Goal: Transaction & Acquisition: Book appointment/travel/reservation

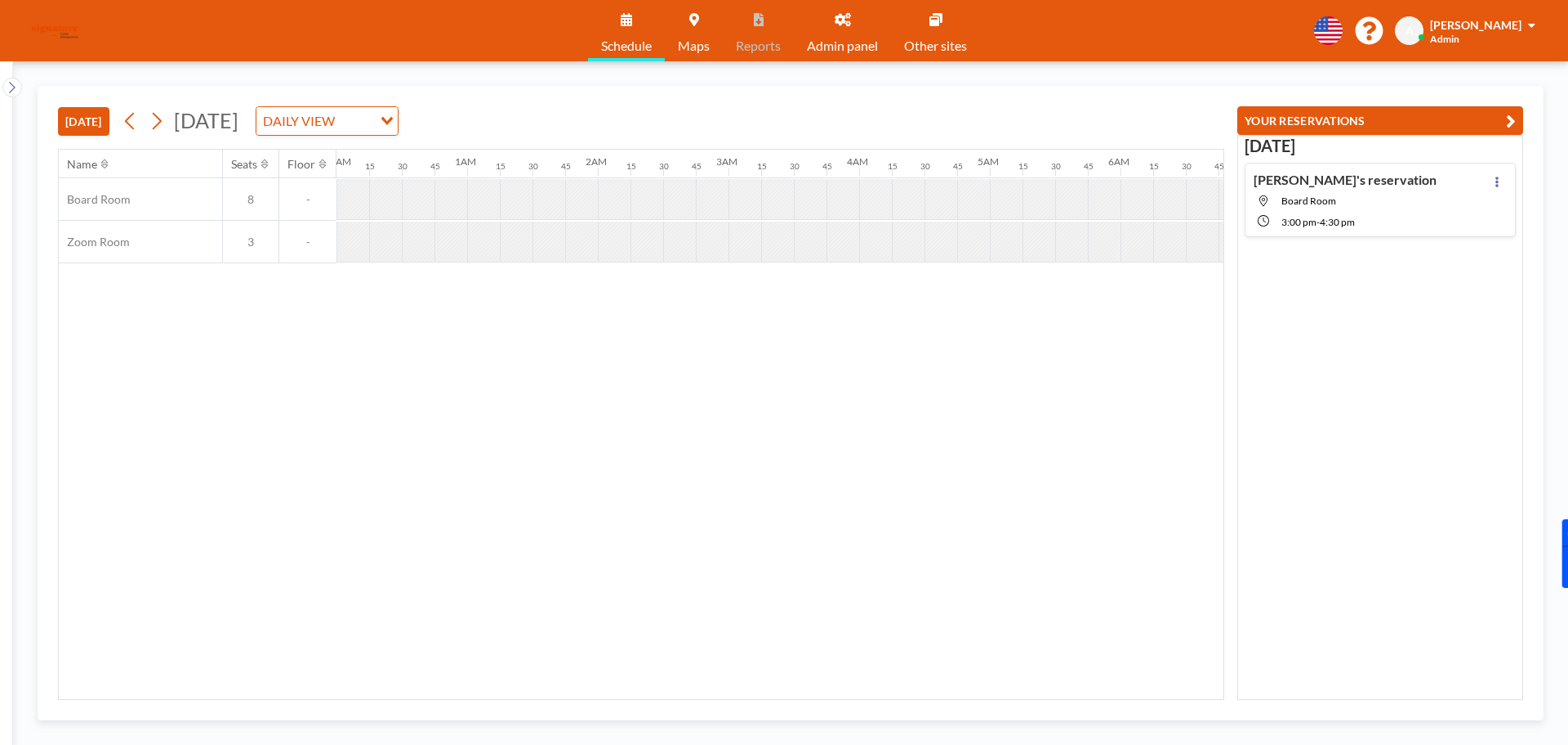
scroll to position [0, 980]
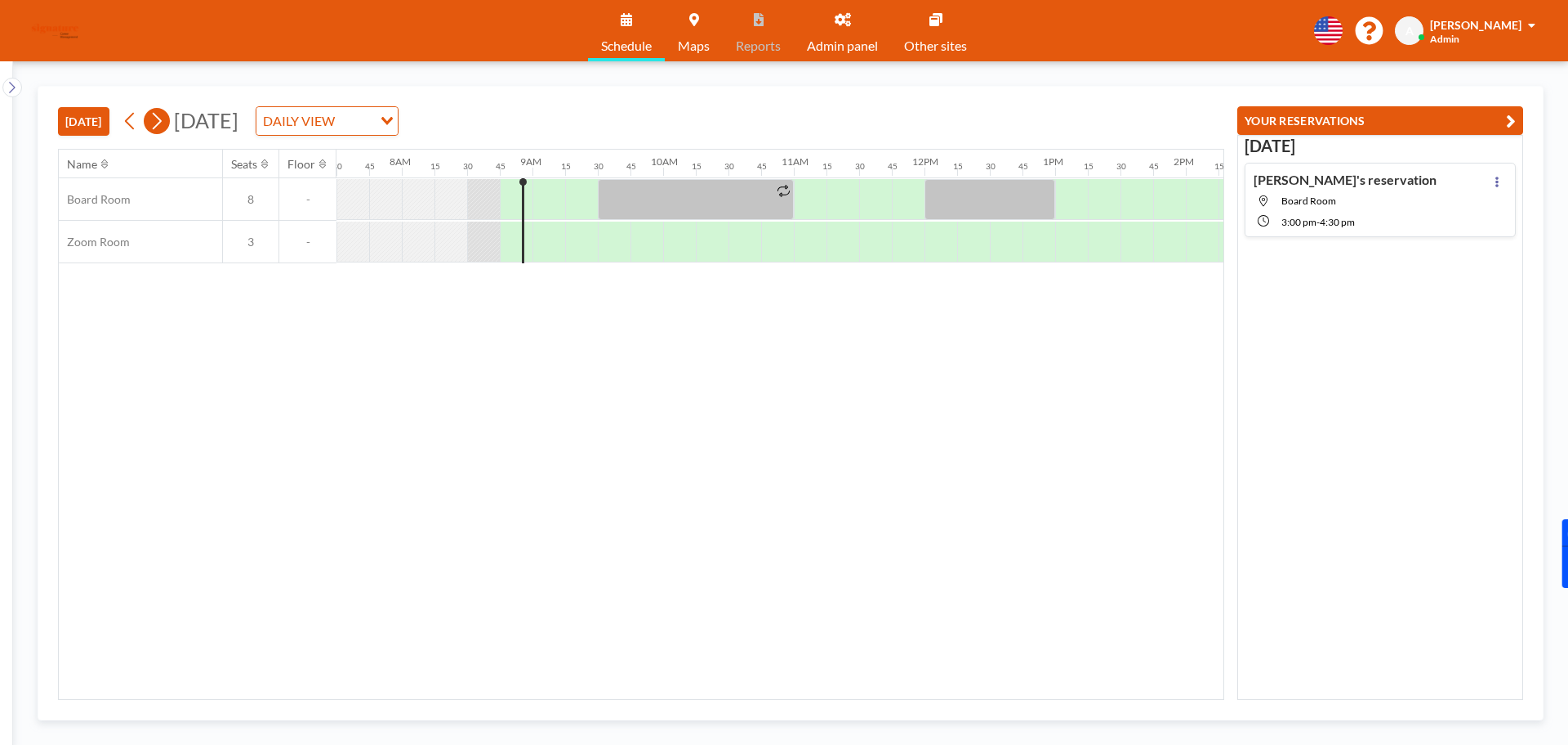
click at [158, 125] on icon at bounding box center [156, 121] width 15 height 25
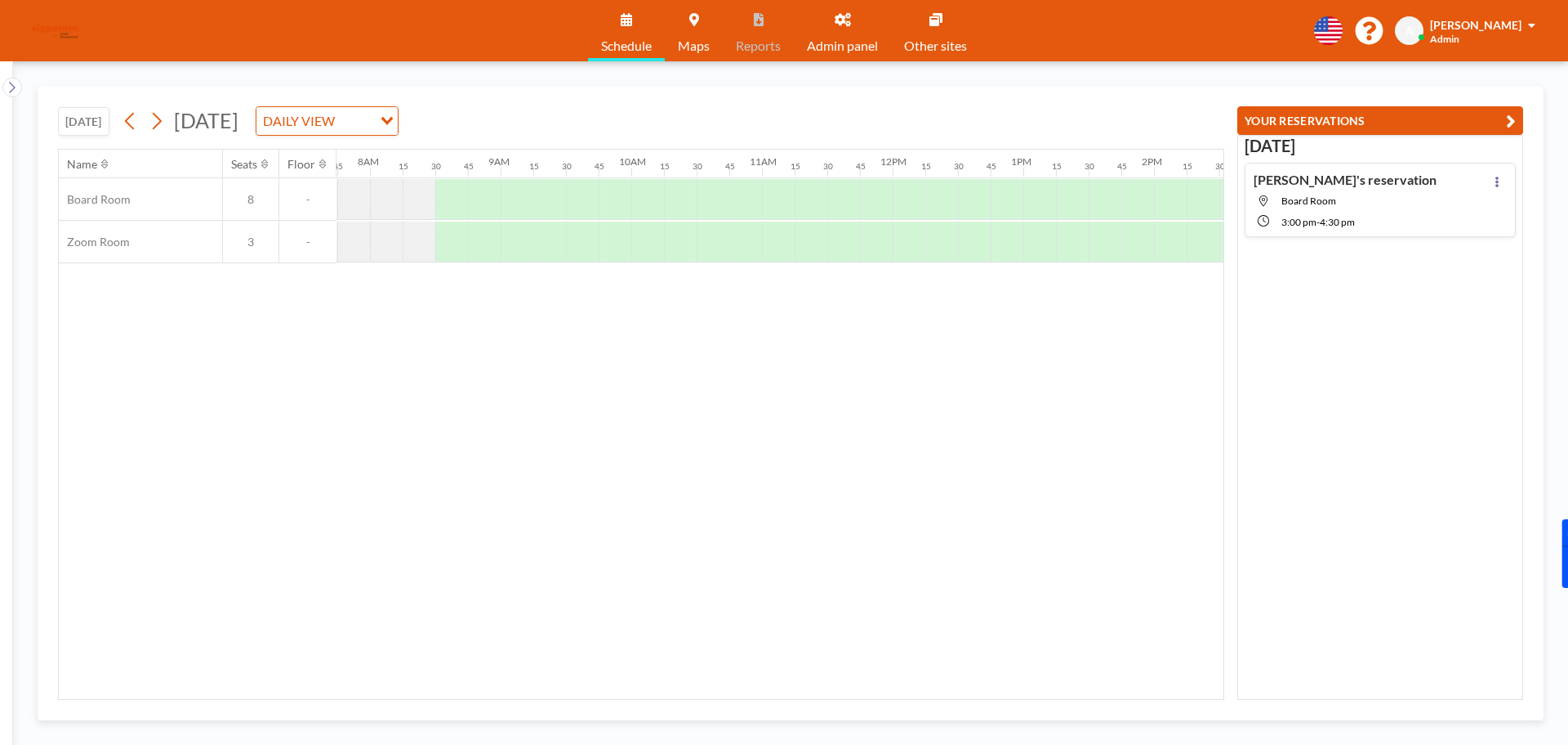
scroll to position [0, 1013]
click at [717, 192] on div at bounding box center [712, 199] width 33 height 41
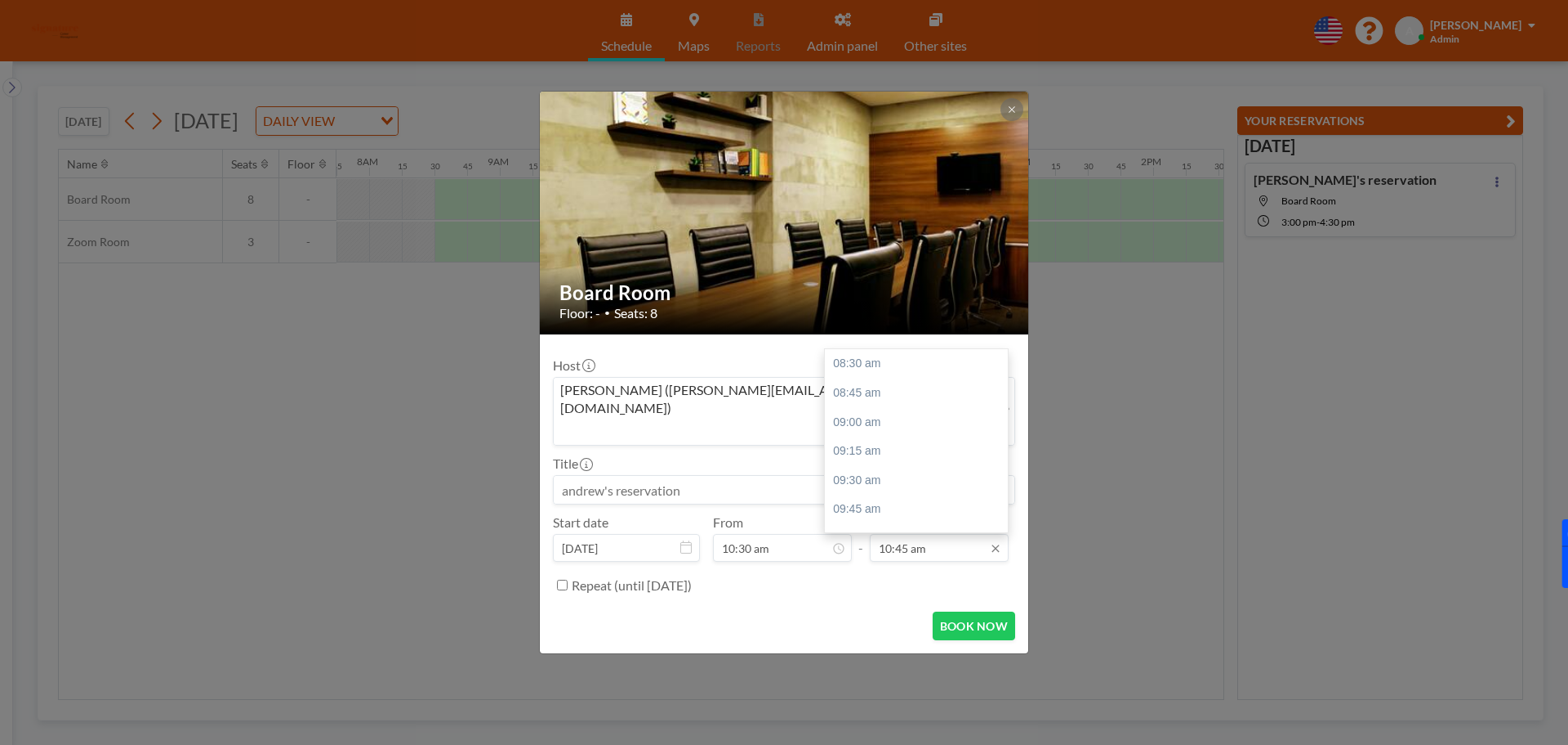
scroll to position [261, 0]
click at [872, 437] on div "11:30 am" at bounding box center [920, 452] width 191 height 29
type input "11:30 am"
click at [981, 612] on button "BOOK NOW" at bounding box center [974, 626] width 83 height 29
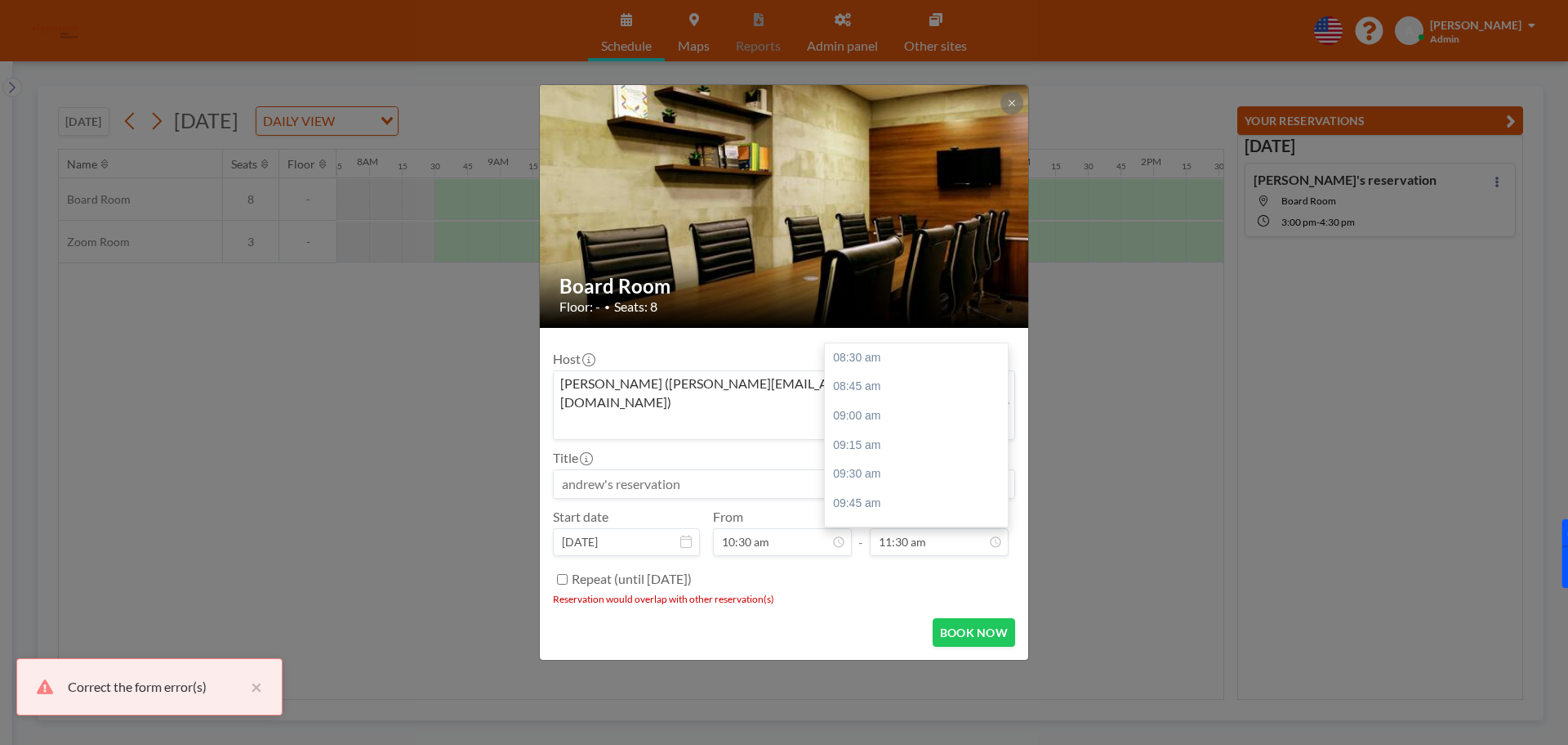
scroll to position [349, 0]
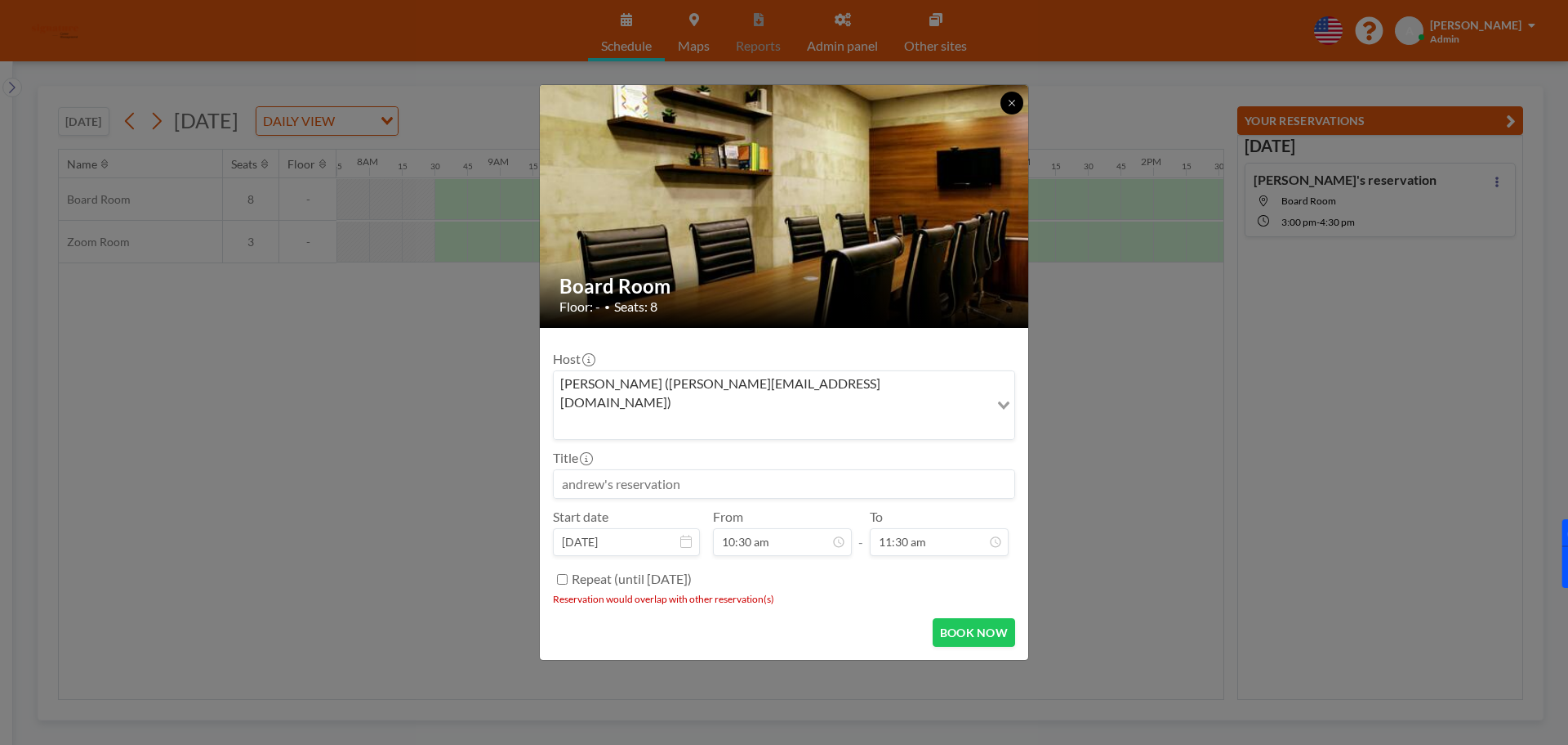
click at [1008, 108] on icon at bounding box center [1012, 103] width 10 height 10
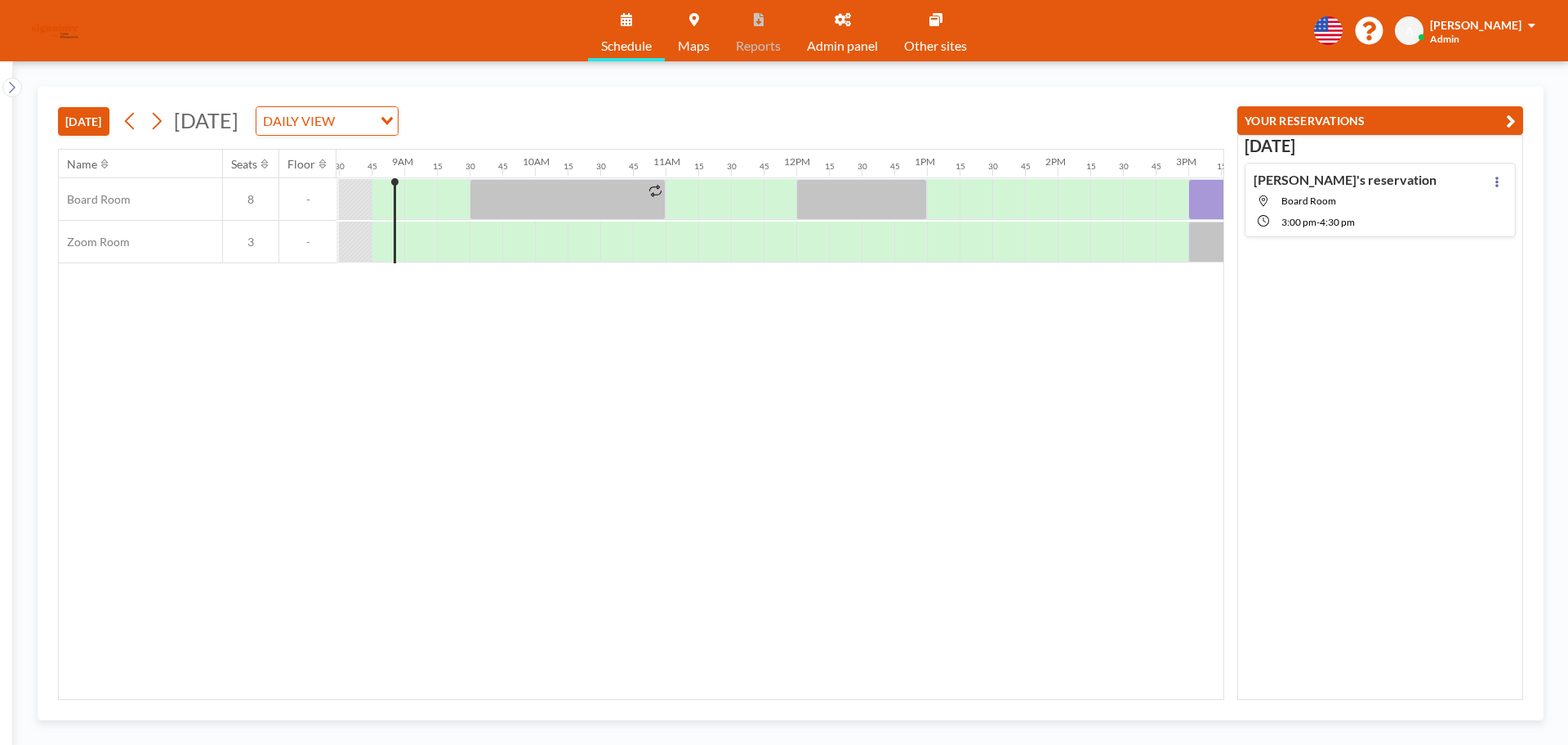
scroll to position [0, 1111]
click at [164, 117] on icon at bounding box center [156, 121] width 15 height 25
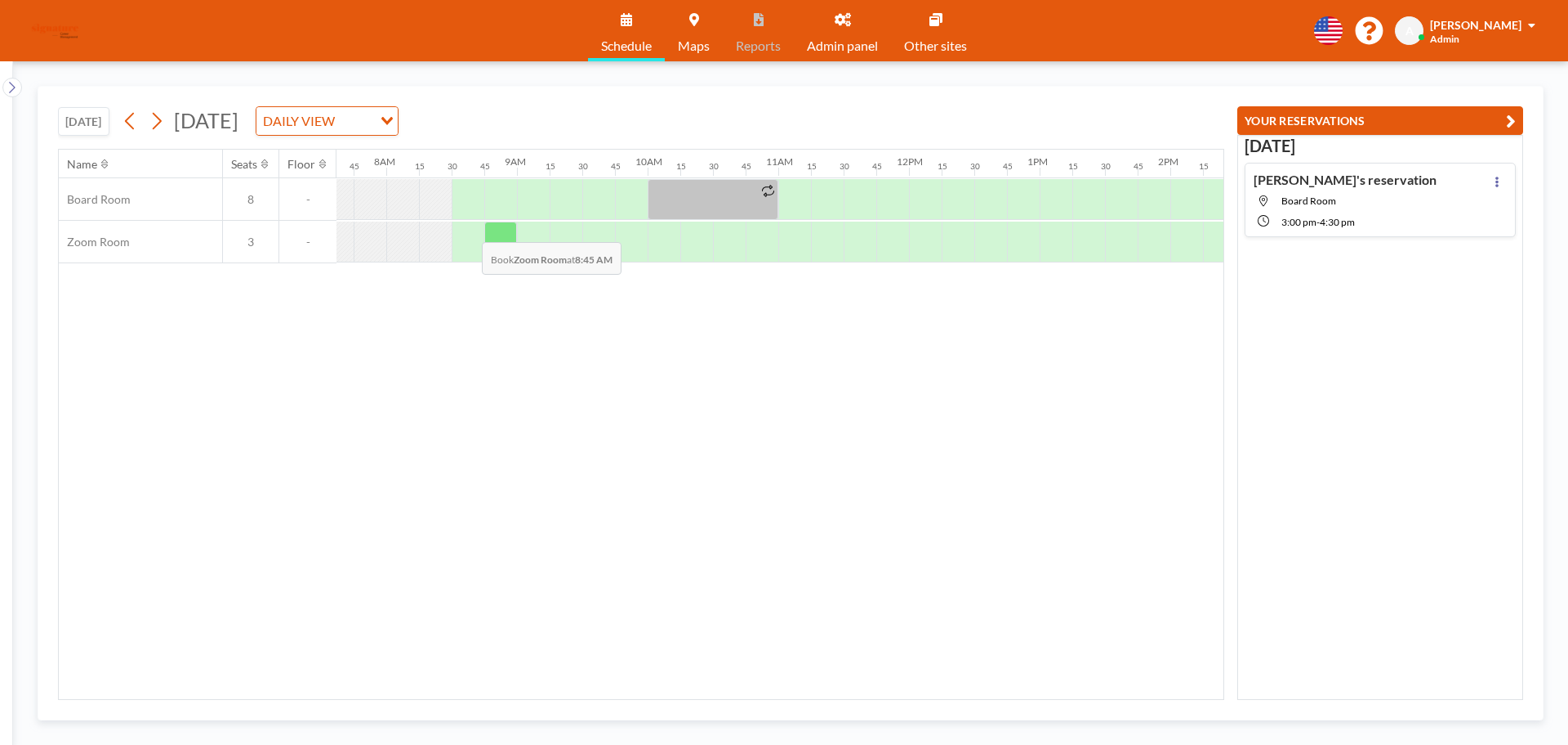
scroll to position [0, 1013]
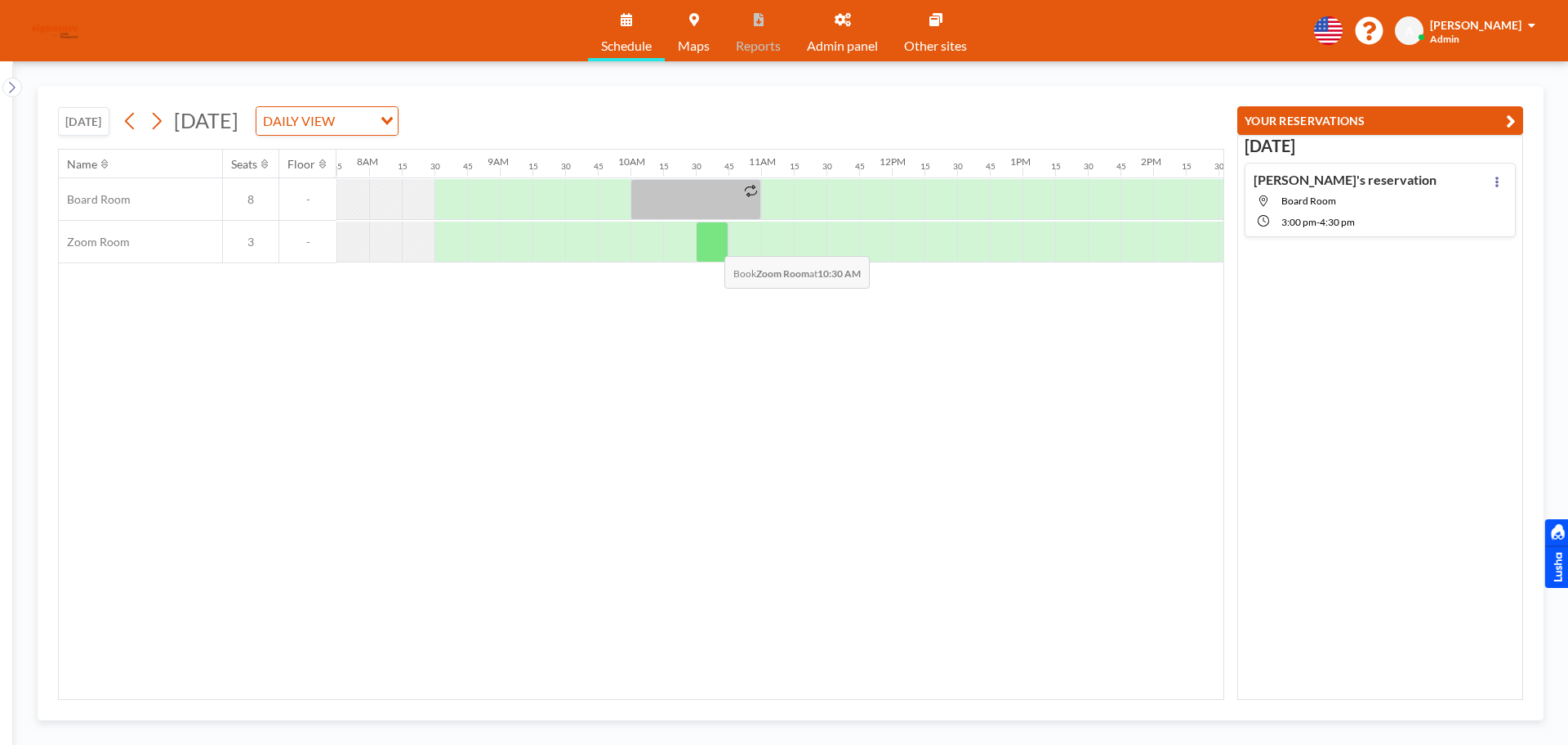
click at [712, 243] on div at bounding box center [712, 241] width 33 height 41
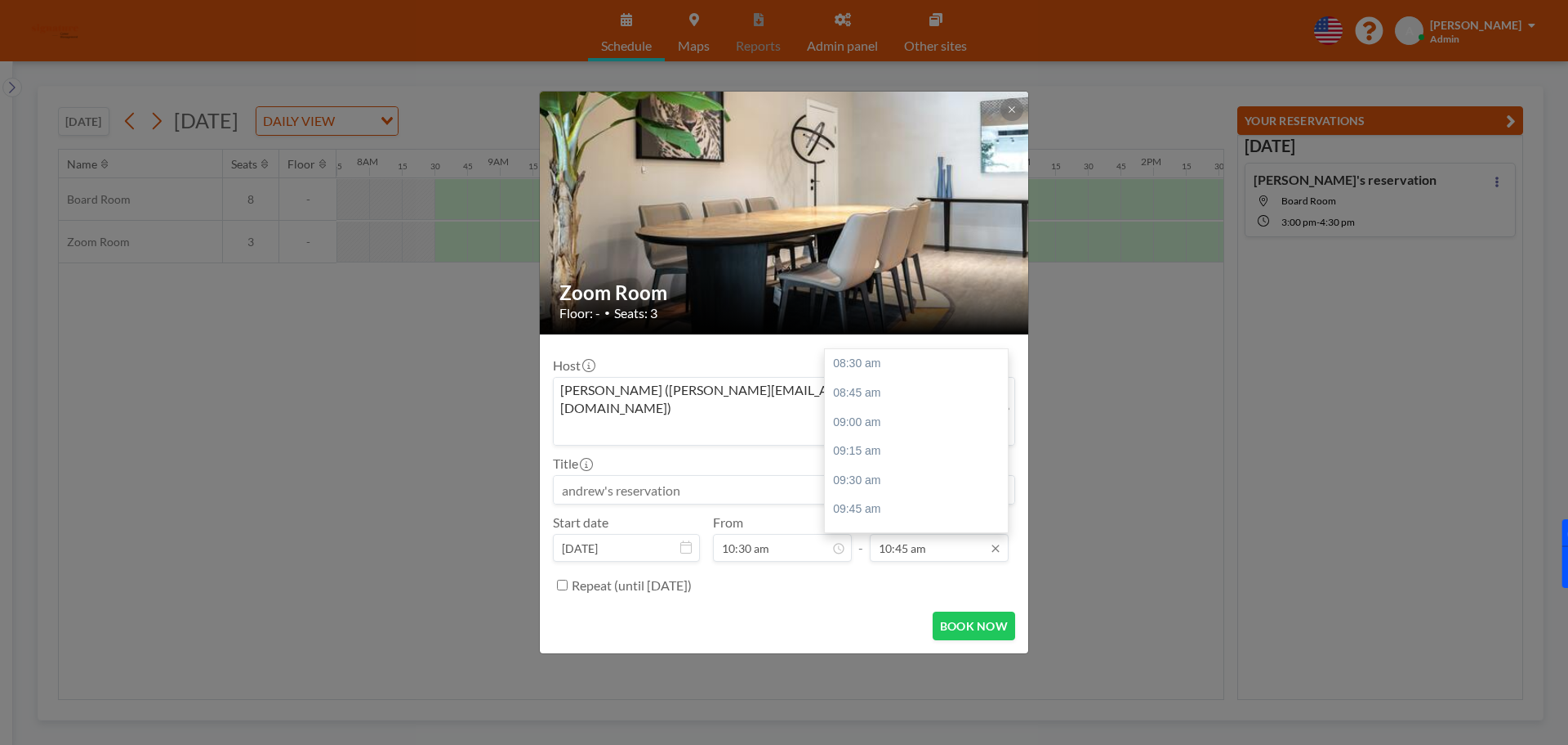
scroll to position [261, 0]
click at [897, 437] on div "11:30 am" at bounding box center [920, 452] width 191 height 29
type input "11:30 am"
click at [998, 612] on button "BOOK NOW" at bounding box center [974, 626] width 83 height 29
